Goal: Find specific page/section: Find specific page/section

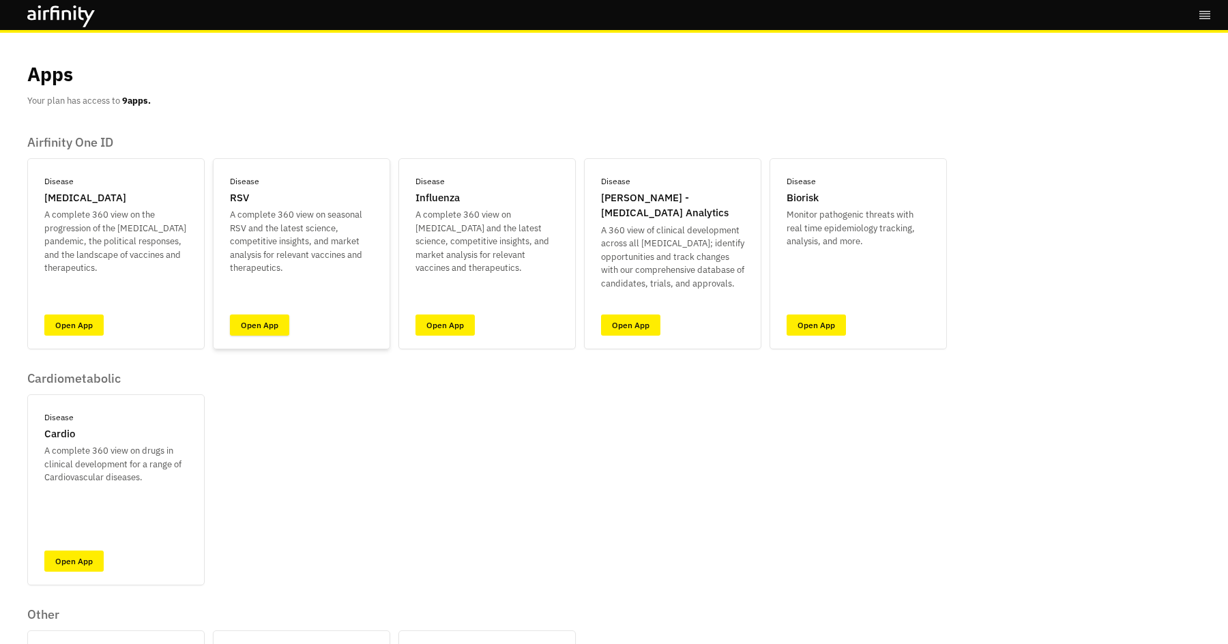
click at [265, 332] on link "Open App" at bounding box center [259, 325] width 59 height 21
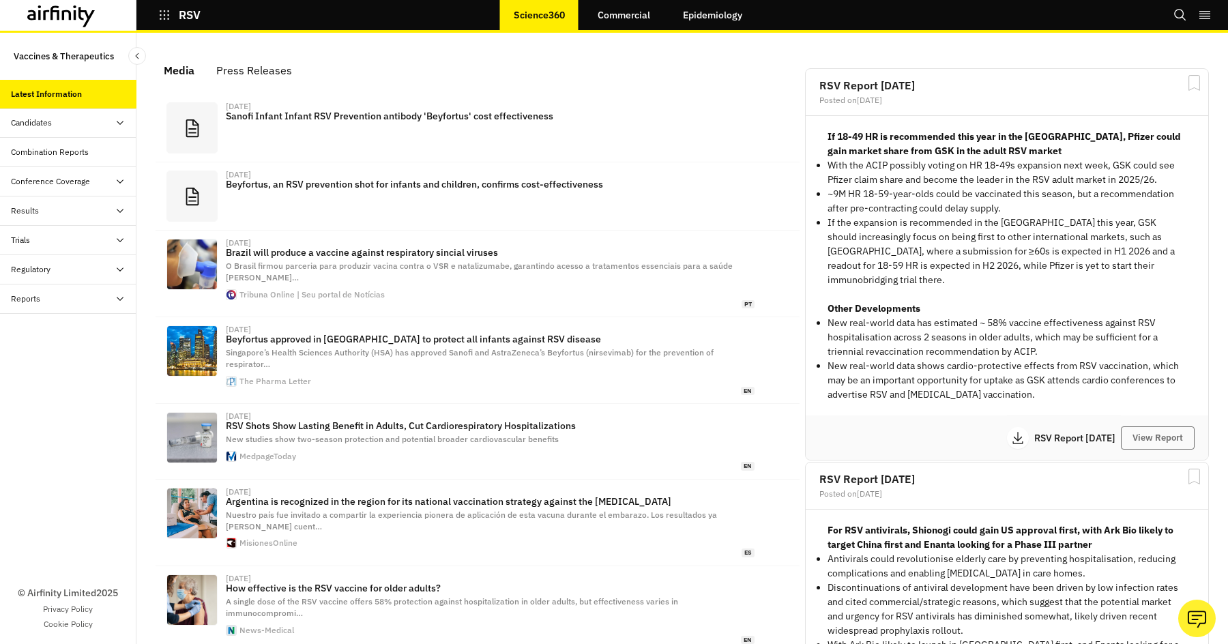
scroll to position [828, 409]
click at [64, 308] on div "Reports" at bounding box center [68, 299] width 136 height 29
click at [59, 330] on div "Reports" at bounding box center [79, 328] width 115 height 12
